Goal: Task Accomplishment & Management: Complete application form

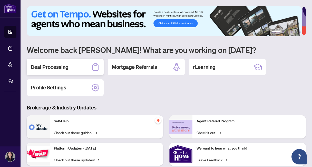
click at [54, 65] on h2 "Deal Processing" at bounding box center [50, 66] width 38 height 7
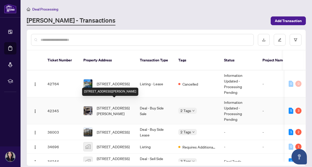
click at [113, 106] on span "[STREET_ADDRESS][PERSON_NAME]" at bounding box center [114, 110] width 35 height 11
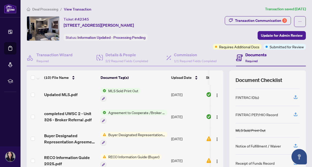
scroll to position [47, 0]
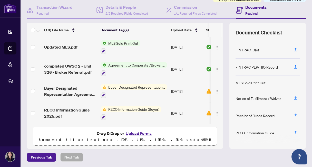
click at [138, 135] on button "Upload Forms" at bounding box center [138, 133] width 29 height 7
click at [138, 130] on button "Upload Forms" at bounding box center [138, 133] width 29 height 7
click at [139, 131] on button "Upload Forms" at bounding box center [138, 133] width 29 height 7
click at [133, 131] on button "Upload Forms" at bounding box center [138, 133] width 29 height 7
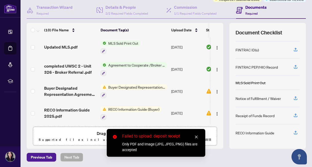
click at [196, 138] on icon "close" at bounding box center [197, 137] width 4 height 4
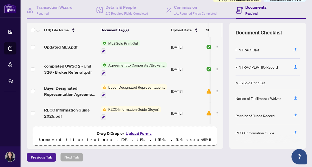
click at [139, 131] on button "Upload Forms" at bounding box center [138, 133] width 29 height 7
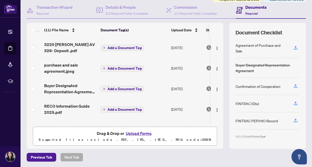
scroll to position [0, 0]
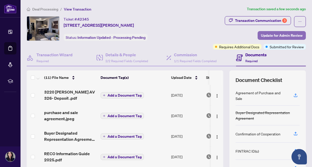
click at [276, 37] on span "Update for Admin Review" at bounding box center [282, 35] width 42 height 8
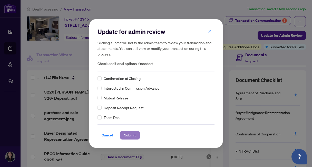
click at [128, 135] on span "Submit" at bounding box center [130, 135] width 12 height 8
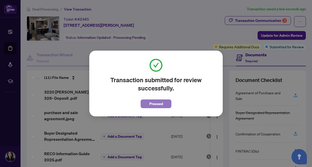
click at [163, 103] on span "Proceed" at bounding box center [156, 104] width 14 height 8
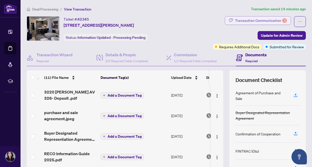
click at [270, 18] on div "Transaction Communication 3" at bounding box center [261, 20] width 52 height 8
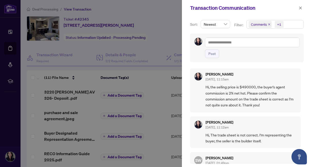
click at [155, 14] on div at bounding box center [156, 83] width 312 height 167
click at [299, 10] on span "button" at bounding box center [301, 8] width 4 height 8
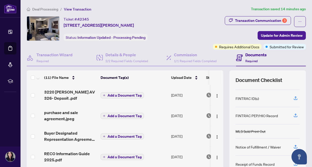
scroll to position [54, 0]
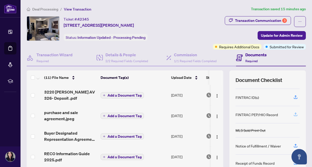
click at [295, 113] on icon "button" at bounding box center [296, 113] width 2 height 3
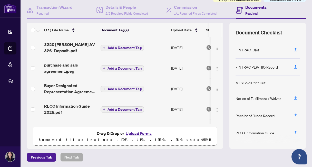
click at [142, 135] on button "Upload Forms" at bounding box center [138, 133] width 29 height 7
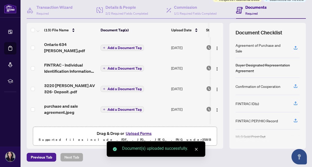
scroll to position [0, 0]
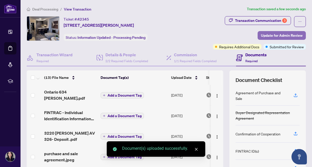
click at [292, 34] on span "Update for Admin Review" at bounding box center [282, 35] width 42 height 8
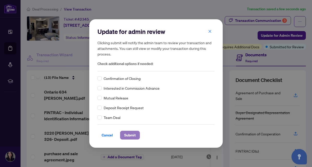
click at [134, 135] on span "Submit" at bounding box center [130, 135] width 12 height 8
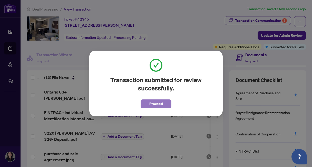
click at [155, 102] on span "Proceed" at bounding box center [156, 104] width 14 height 8
